Goal: Information Seeking & Learning: Learn about a topic

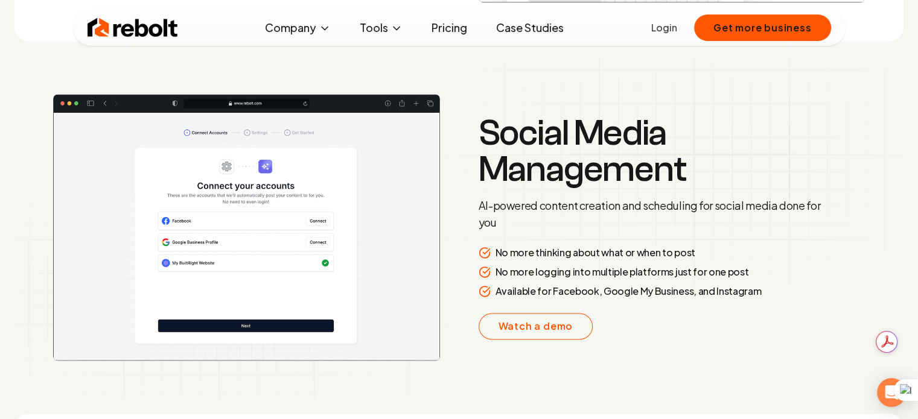
scroll to position [1910, 0]
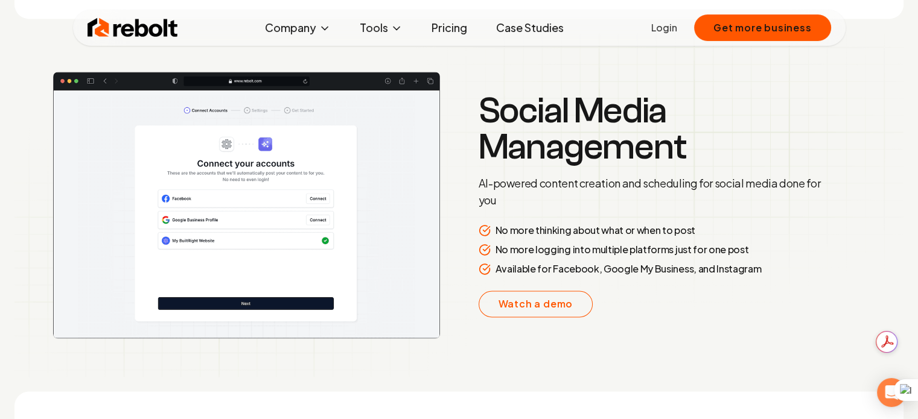
click at [452, 27] on link "Pricing" at bounding box center [449, 28] width 55 height 24
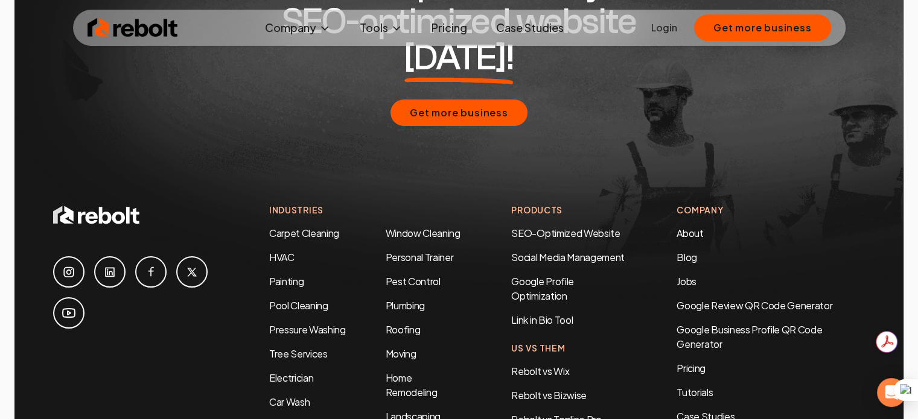
scroll to position [2286, 0]
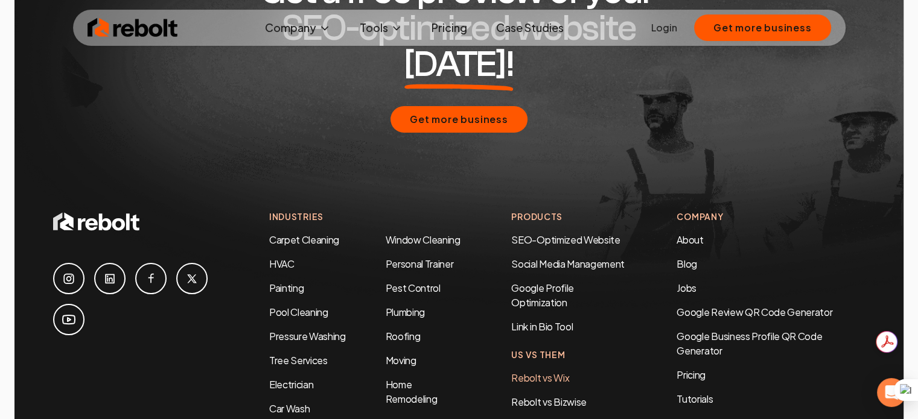
click at [543, 371] on link "Rebolt vs Wix" at bounding box center [540, 377] width 58 height 13
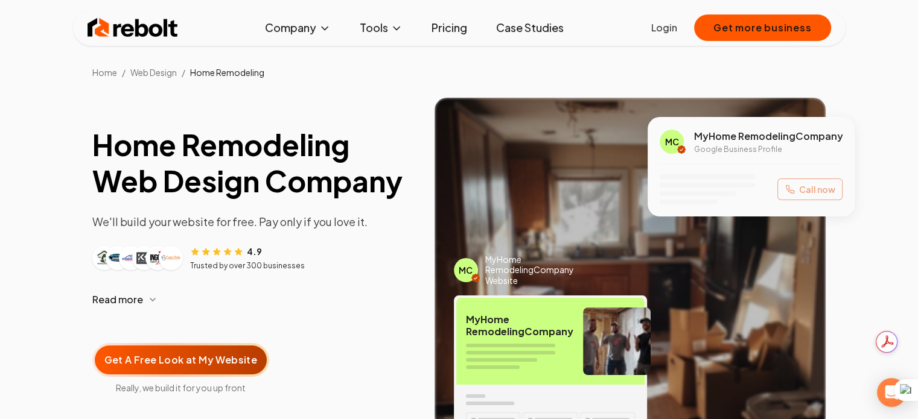
scroll to position [100, 0]
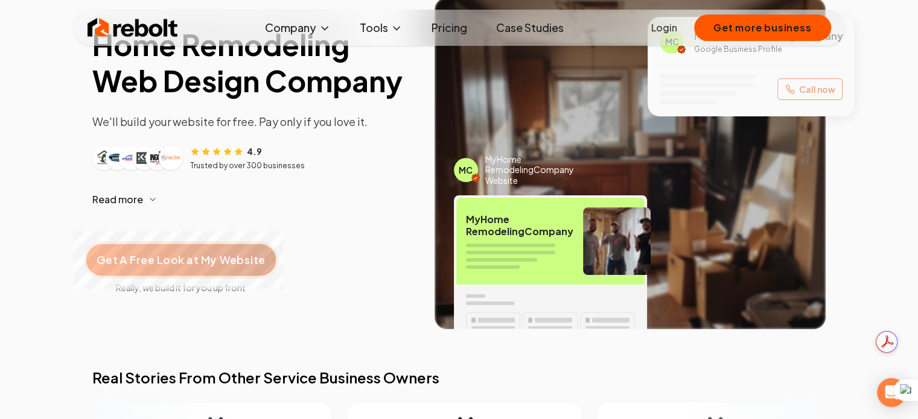
click at [202, 261] on span "Get A Free Look at My Website" at bounding box center [181, 260] width 168 height 16
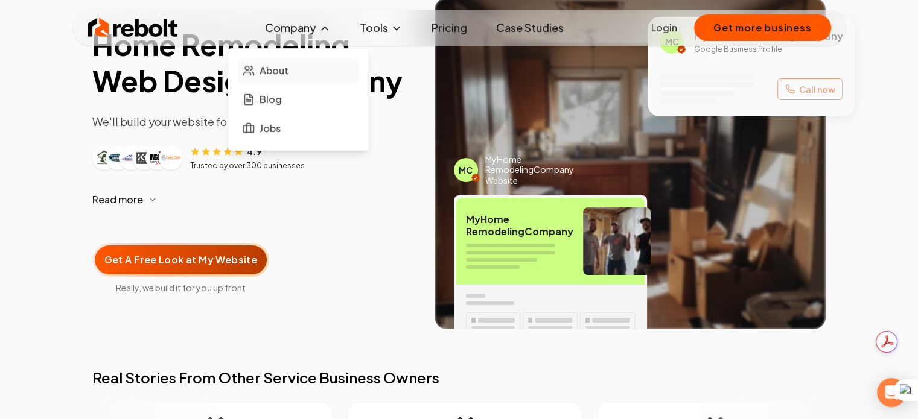
click at [278, 71] on span "About" at bounding box center [273, 70] width 29 height 14
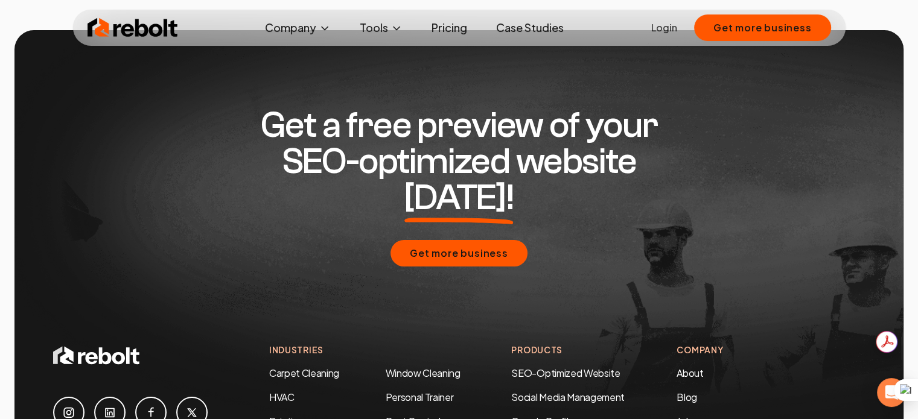
scroll to position [3620, 0]
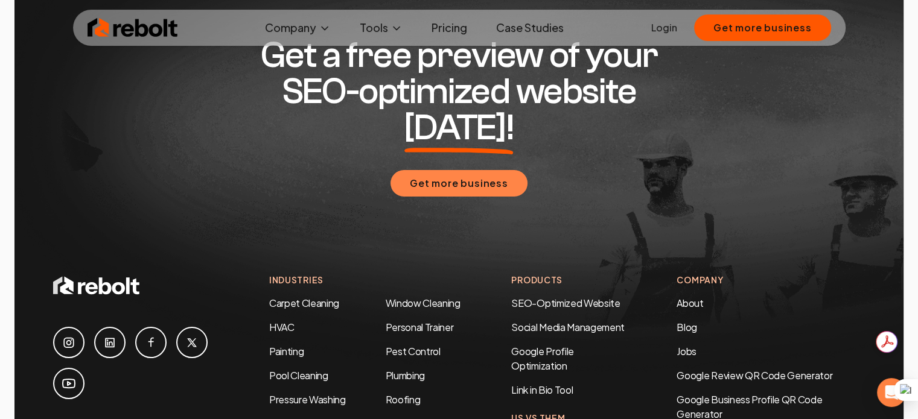
click at [435, 170] on button "Get more business" at bounding box center [458, 183] width 137 height 27
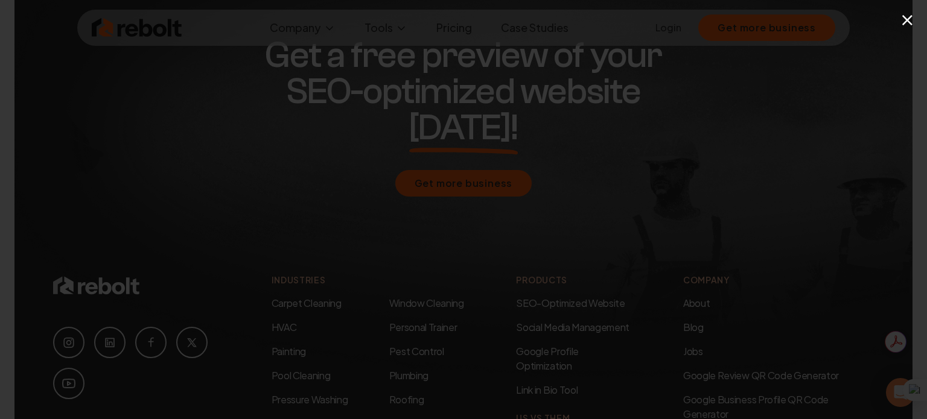
click at [909, 21] on button "×" at bounding box center [907, 19] width 15 height 27
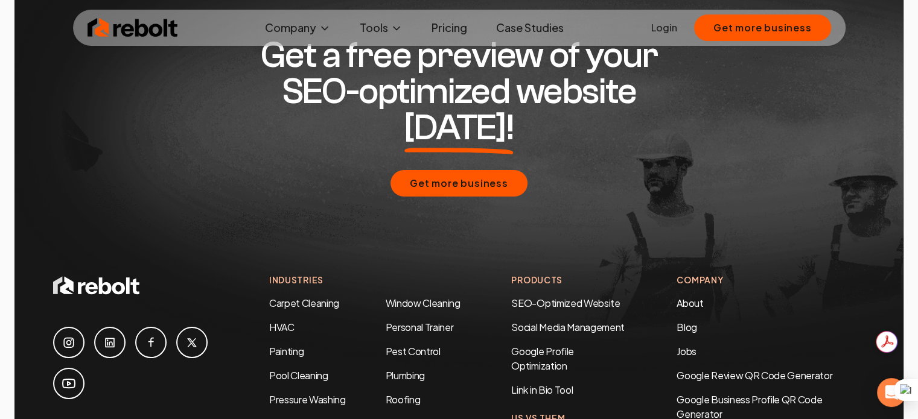
click at [406, 418] on link "Moving" at bounding box center [400, 424] width 31 height 13
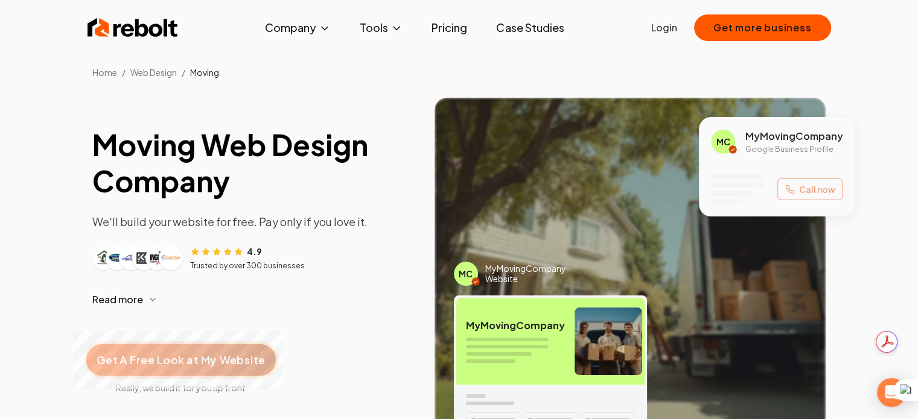
click at [206, 363] on span "Get A Free Look at My Website" at bounding box center [181, 360] width 168 height 16
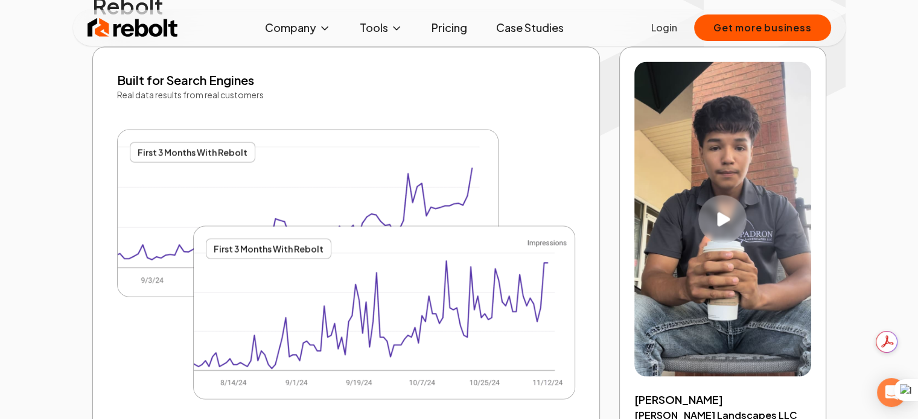
scroll to position [2413, 0]
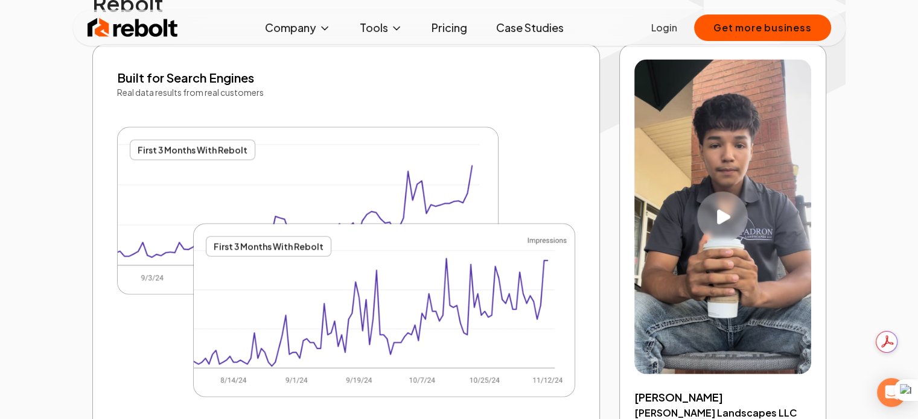
click at [725, 210] on icon "Play video" at bounding box center [723, 217] width 13 height 15
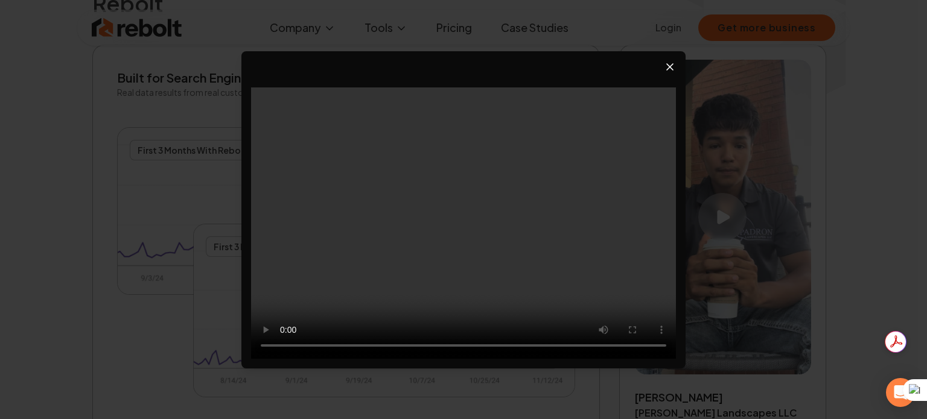
click at [668, 68] on icon "Close video player" at bounding box center [670, 67] width 6 height 6
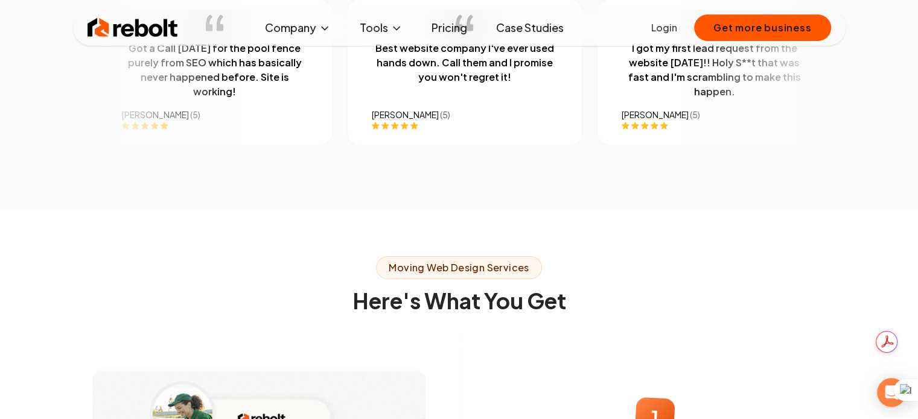
scroll to position [0, 0]
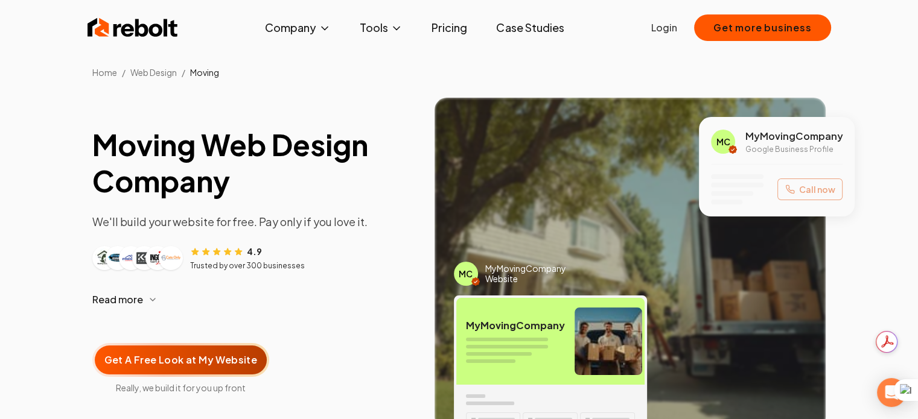
click at [446, 28] on link "Pricing" at bounding box center [449, 28] width 55 height 24
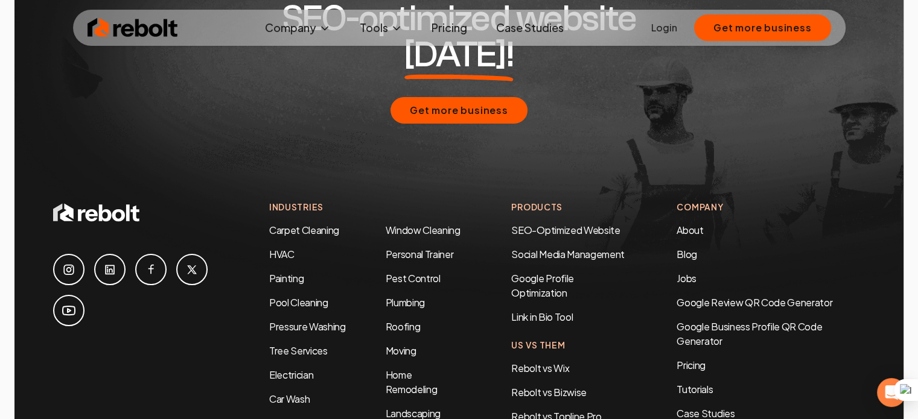
scroll to position [2286, 0]
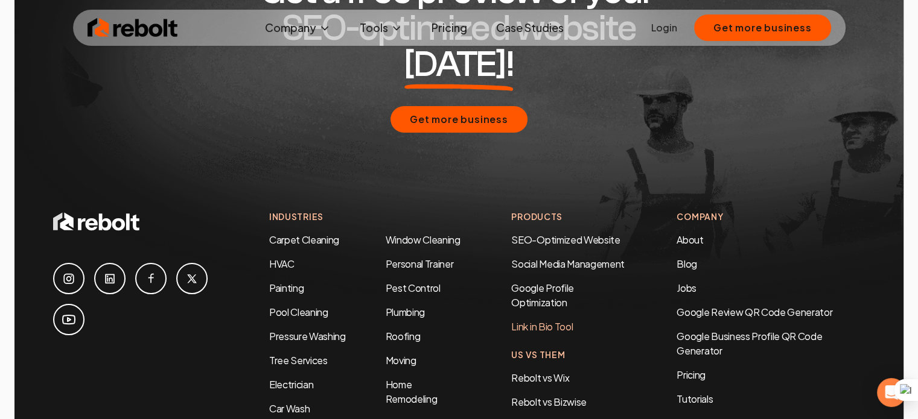
click at [525, 320] on link "Link in Bio Tool" at bounding box center [542, 326] width 62 height 13
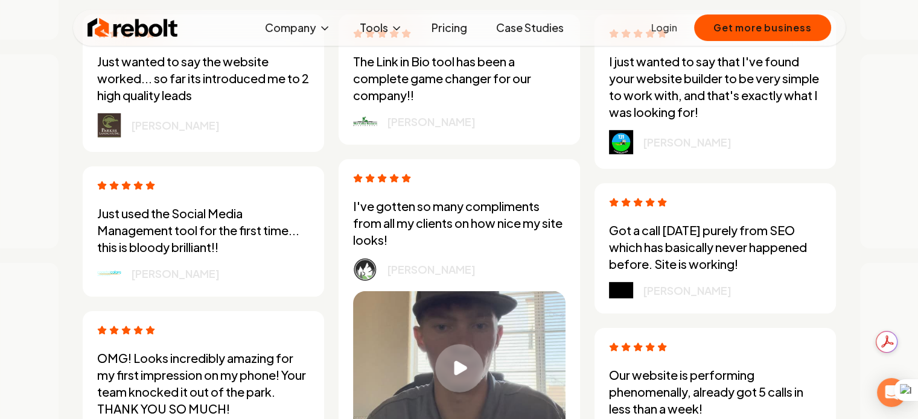
scroll to position [3665, 0]
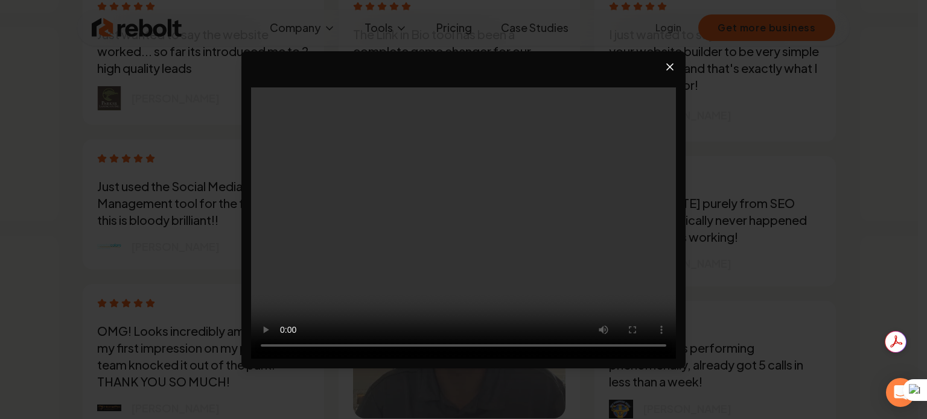
click at [668, 66] on icon "Close video player" at bounding box center [670, 67] width 6 height 6
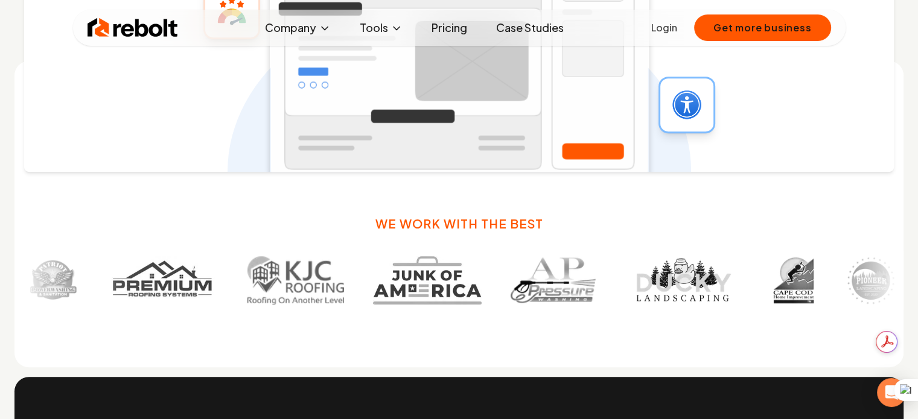
scroll to position [0, 0]
